Goal: Information Seeking & Learning: Compare options

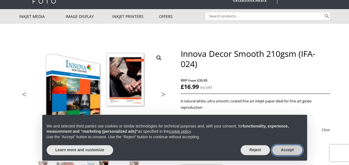
click at [291, 150] on button "Accept" at bounding box center [287, 150] width 31 height 10
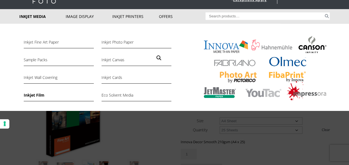
click at [34, 97] on link "Inkjet Film" at bounding box center [59, 96] width 70 height 9
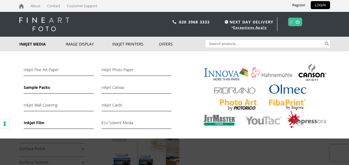
click at [43, 88] on link "Sample Packs" at bounding box center [59, 88] width 70 height 9
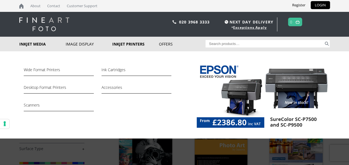
click at [124, 45] on link "Inkjet Printers" at bounding box center [135, 44] width 47 height 15
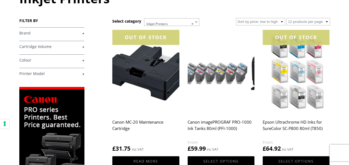
scroll to position [83, 0]
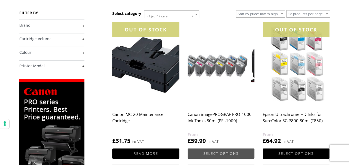
click at [219, 153] on link "Select options" at bounding box center [221, 153] width 67 height 10
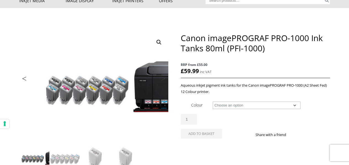
scroll to position [55, 0]
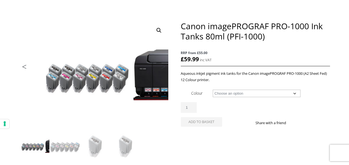
click at [229, 92] on select "Choose an option Matte Black (MK) Photo Black (PK) Cyan Photo Cyan Magenta Phot…" at bounding box center [257, 93] width 88 height 7
click at [213, 90] on select "Choose an option Matte Black (MK) Photo Black (PK) Cyan Photo Cyan Magenta Phot…" at bounding box center [257, 93] width 88 height 7
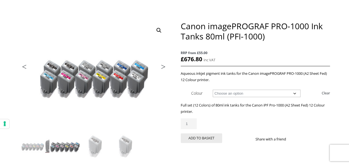
click at [25, 68] on link "Previous" at bounding box center [30, 68] width 22 height 5
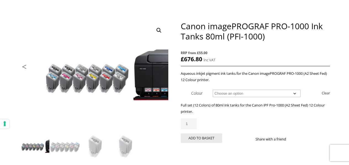
click at [229, 93] on select "Choose an option Matte Black (MK) Photo Black (PK) Cyan Photo Cyan Magenta Phot…" at bounding box center [257, 93] width 88 height 7
click at [213, 90] on select "Choose an option Matte Black (MK) Photo Black (PK) Cyan Photo Cyan Magenta Phot…" at bounding box center [257, 93] width 88 height 7
select select "photo-grey"
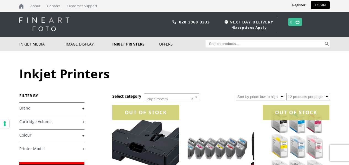
scroll to position [83, 0]
